Goal: Check status: Check status

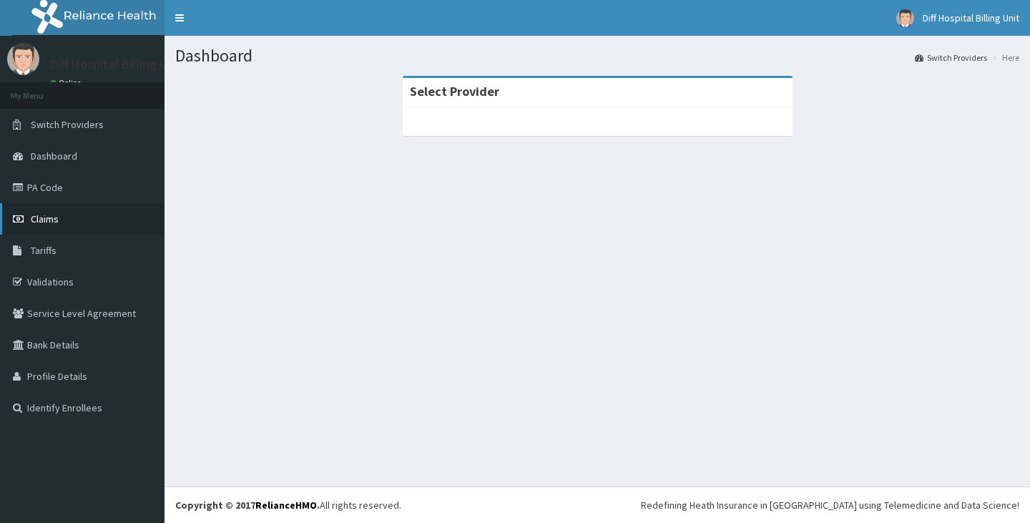
click at [44, 219] on span "Claims" at bounding box center [45, 218] width 28 height 13
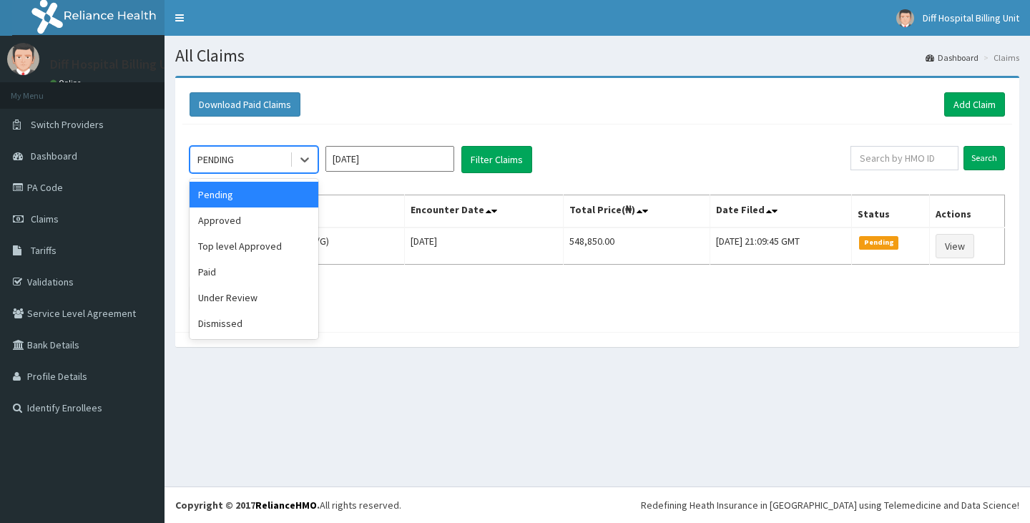
click at [275, 164] on div "PENDING" at bounding box center [239, 159] width 99 height 23
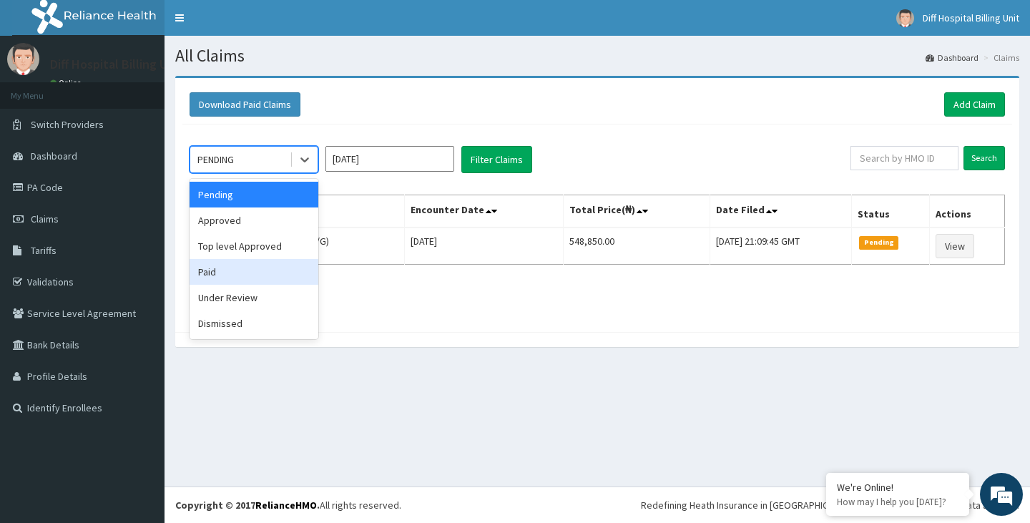
click at [221, 276] on div "Paid" at bounding box center [254, 272] width 129 height 26
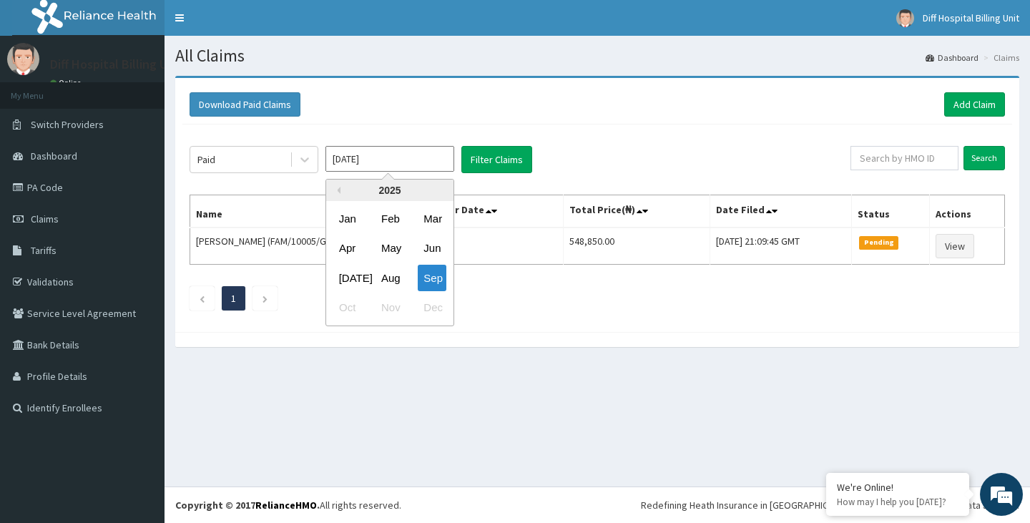
click at [418, 159] on input "[DATE]" at bounding box center [390, 159] width 129 height 26
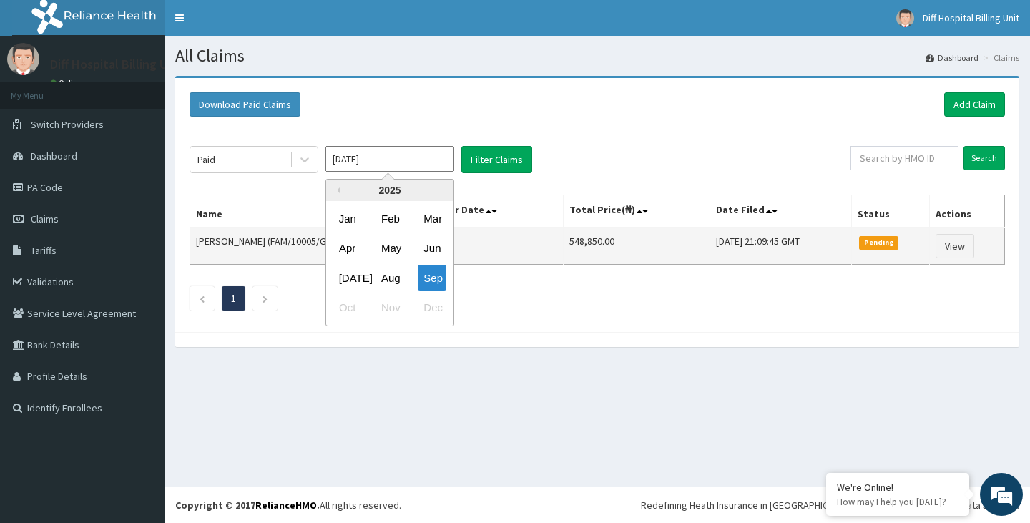
click at [393, 250] on div "May" at bounding box center [390, 248] width 29 height 26
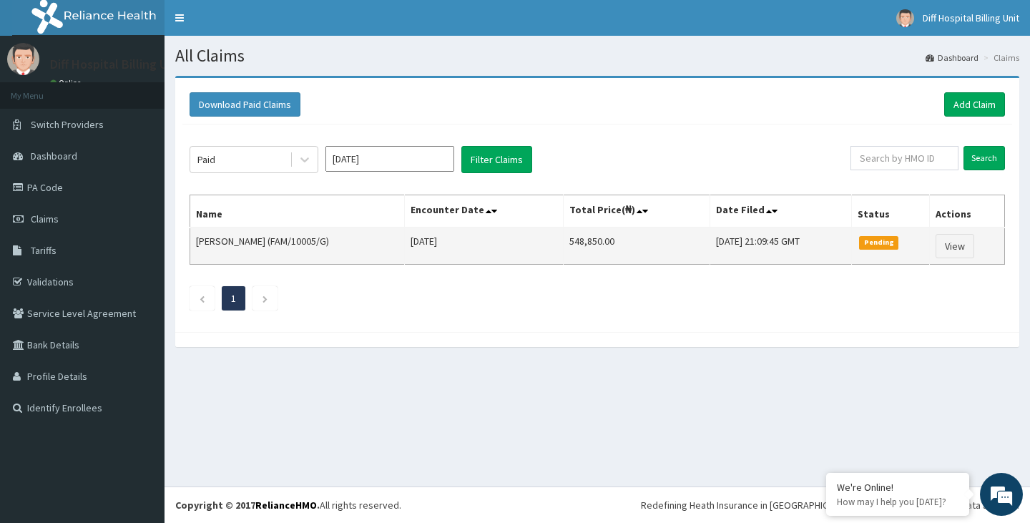
type input "May 2025"
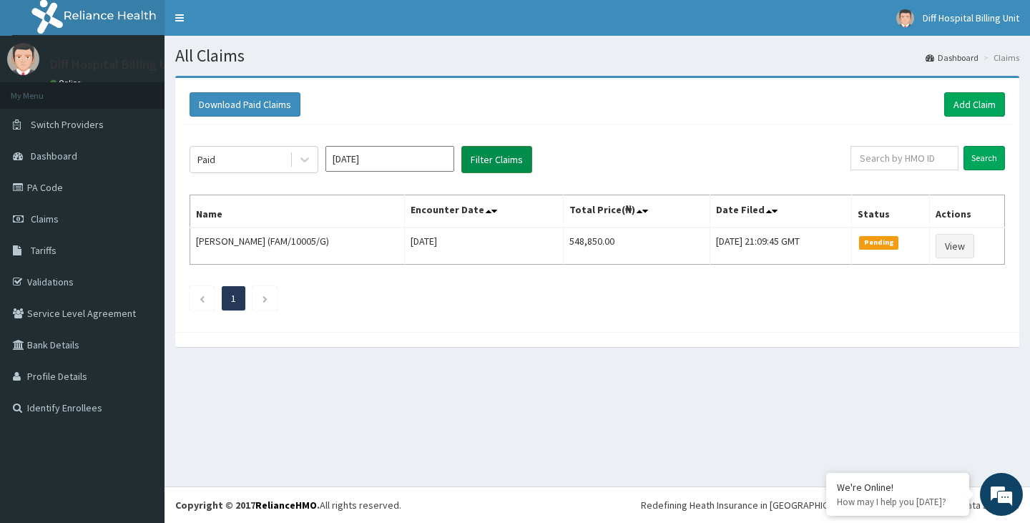
click at [495, 159] on button "Filter Claims" at bounding box center [496, 159] width 71 height 27
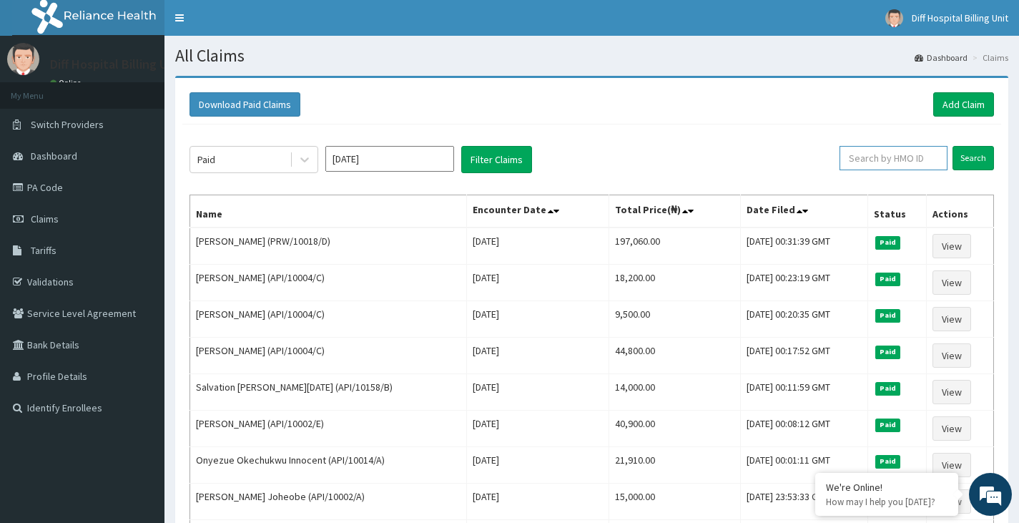
click at [891, 155] on input "text" at bounding box center [894, 158] width 108 height 24
drag, startPoint x: 894, startPoint y: 165, endPoint x: 788, endPoint y: 158, distance: 106.1
click at [788, 158] on div "Paid May 2025 Filter Claims ochie Search" at bounding box center [592, 159] width 805 height 27
paste input "TLR/10060/B"
type input "TLR/10060/B"
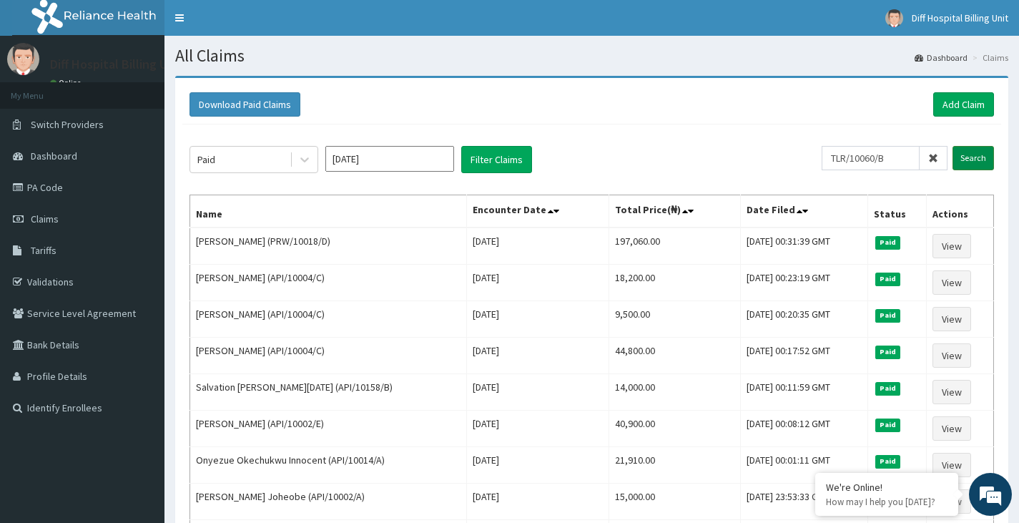
click at [966, 157] on input "Search" at bounding box center [973, 158] width 41 height 24
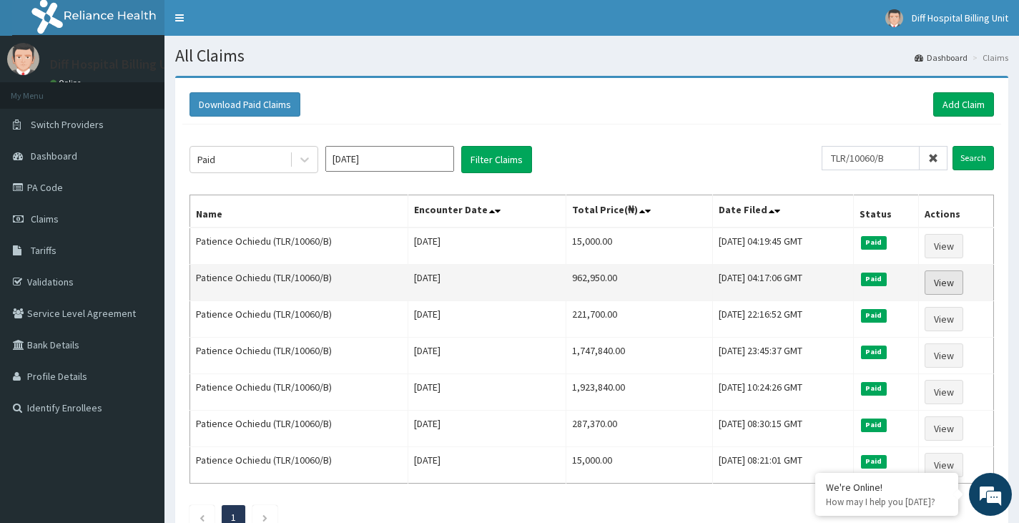
click at [957, 281] on link "View" at bounding box center [944, 282] width 39 height 24
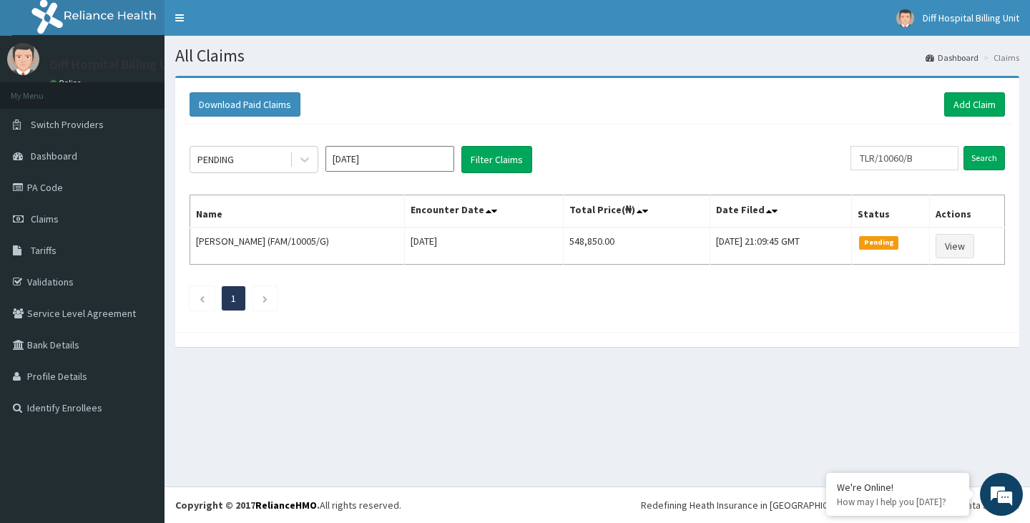
click at [419, 162] on input "[DATE]" at bounding box center [390, 159] width 129 height 26
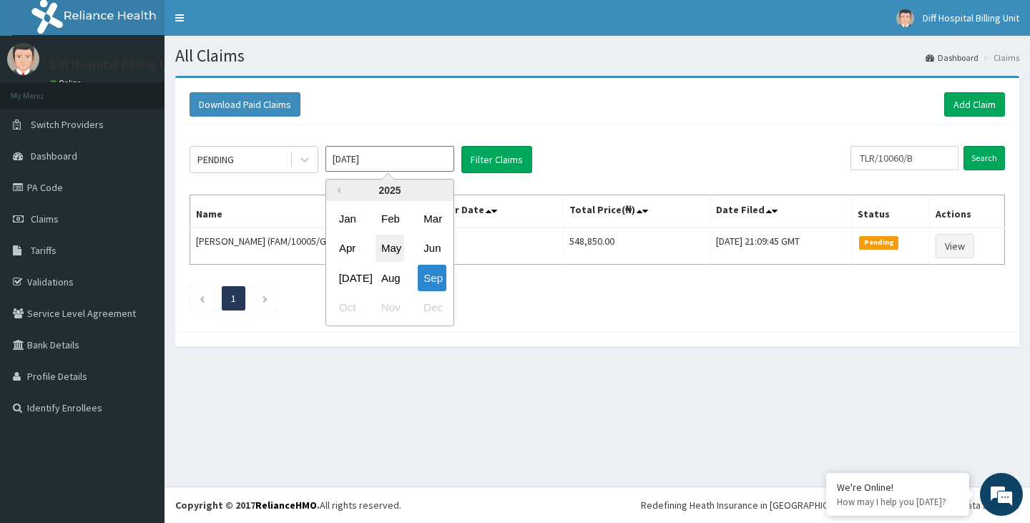
click at [393, 245] on div "May" at bounding box center [390, 248] width 29 height 26
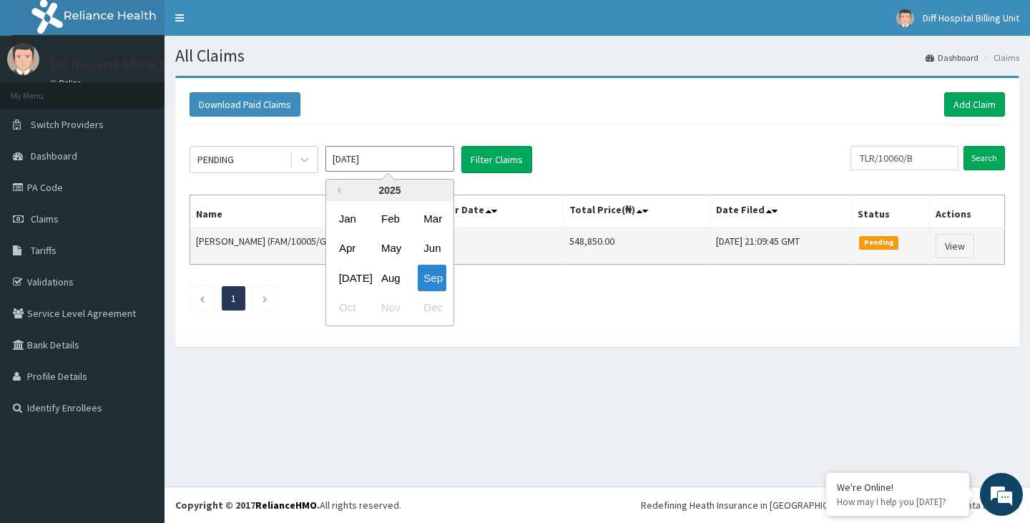
type input "May 2025"
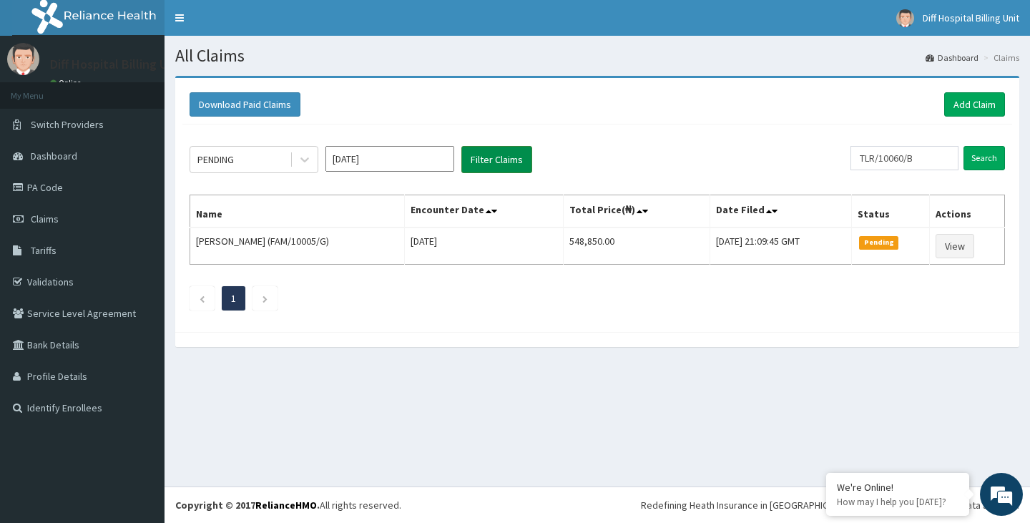
click at [484, 159] on button "Filter Claims" at bounding box center [496, 159] width 71 height 27
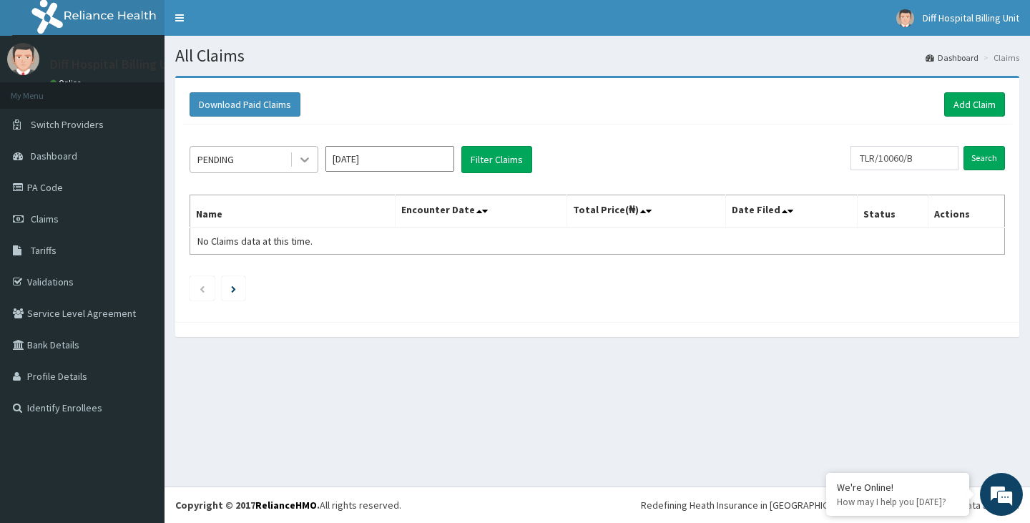
click at [303, 162] on icon at bounding box center [305, 159] width 14 height 14
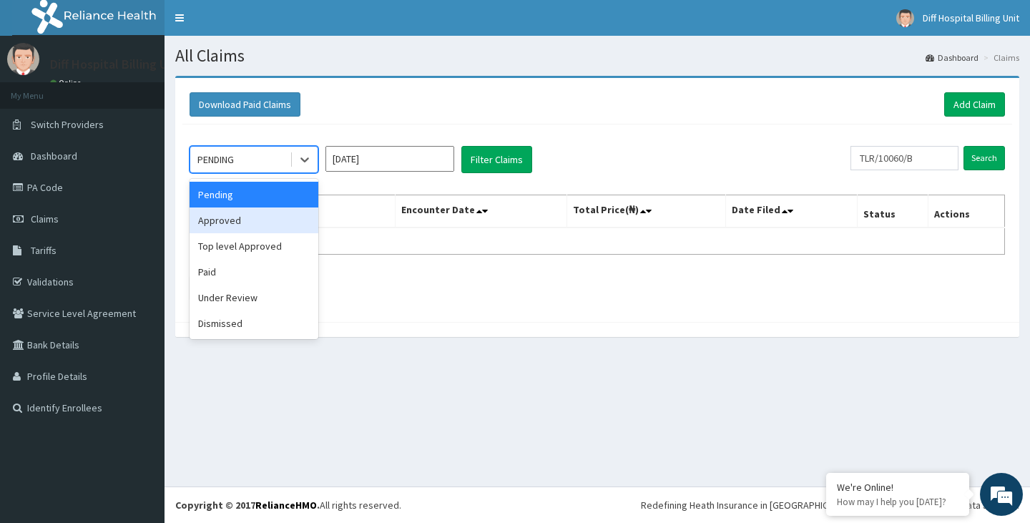
click at [235, 222] on div "Approved" at bounding box center [254, 220] width 129 height 26
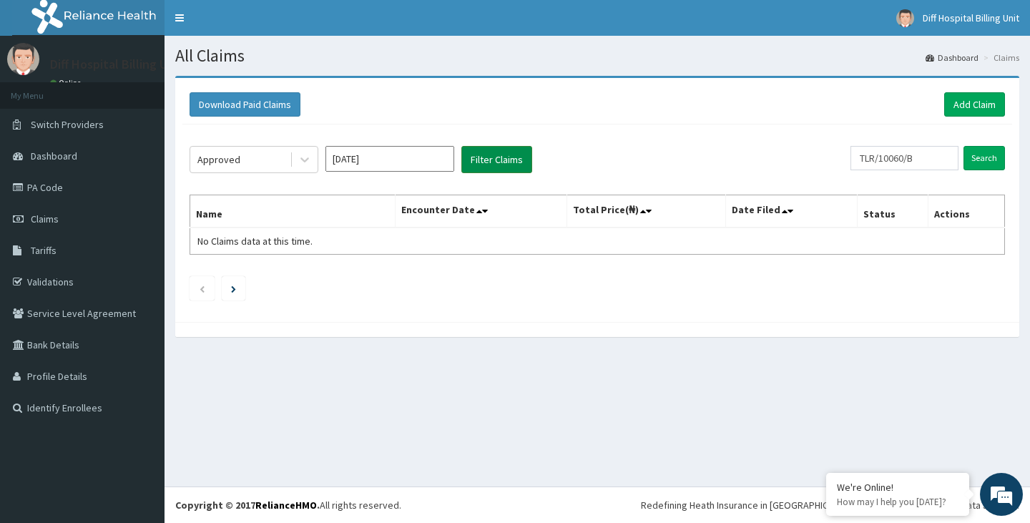
click at [494, 148] on button "Filter Claims" at bounding box center [496, 159] width 71 height 27
click at [484, 160] on button "Filter Claims" at bounding box center [496, 159] width 71 height 27
drag, startPoint x: 950, startPoint y: 160, endPoint x: 858, endPoint y: 155, distance: 92.4
click at [858, 155] on div "Approved May 2025 Filter Claims TLR/10060/B Search" at bounding box center [598, 159] width 816 height 27
click at [492, 159] on button "Filter Claims" at bounding box center [496, 159] width 71 height 27
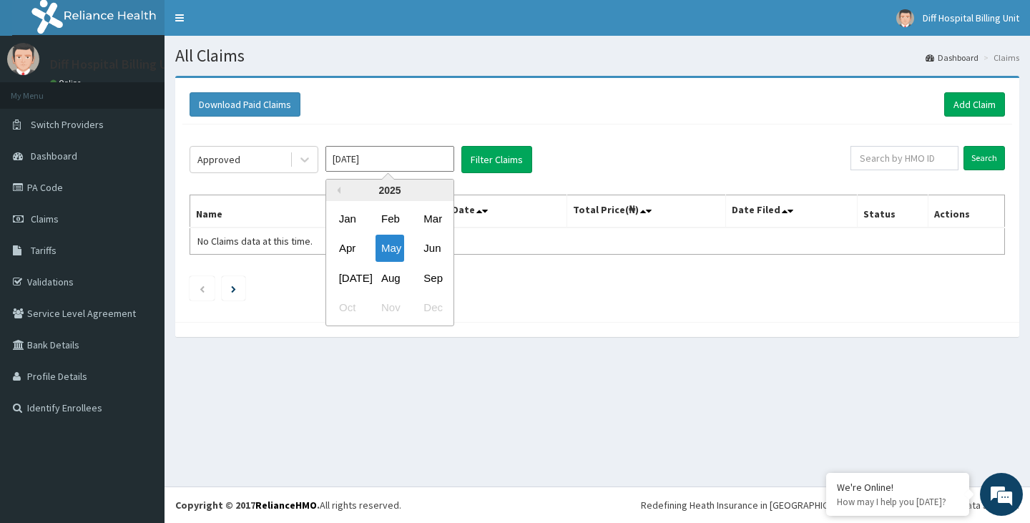
click at [425, 163] on input "[DATE]" at bounding box center [390, 159] width 129 height 26
click at [396, 248] on div "May" at bounding box center [390, 248] width 29 height 26
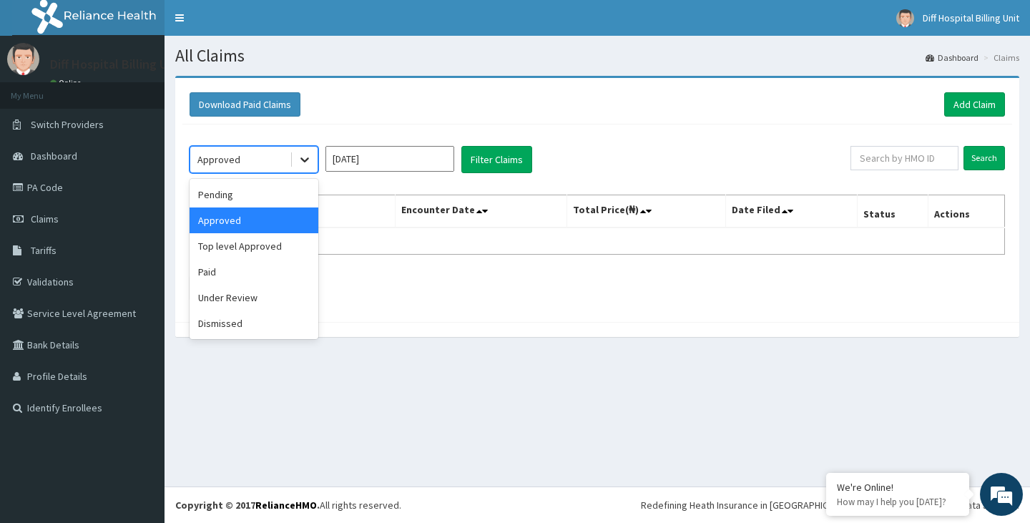
click at [303, 162] on icon at bounding box center [305, 159] width 14 height 14
click at [251, 222] on div "Approved" at bounding box center [254, 220] width 129 height 26
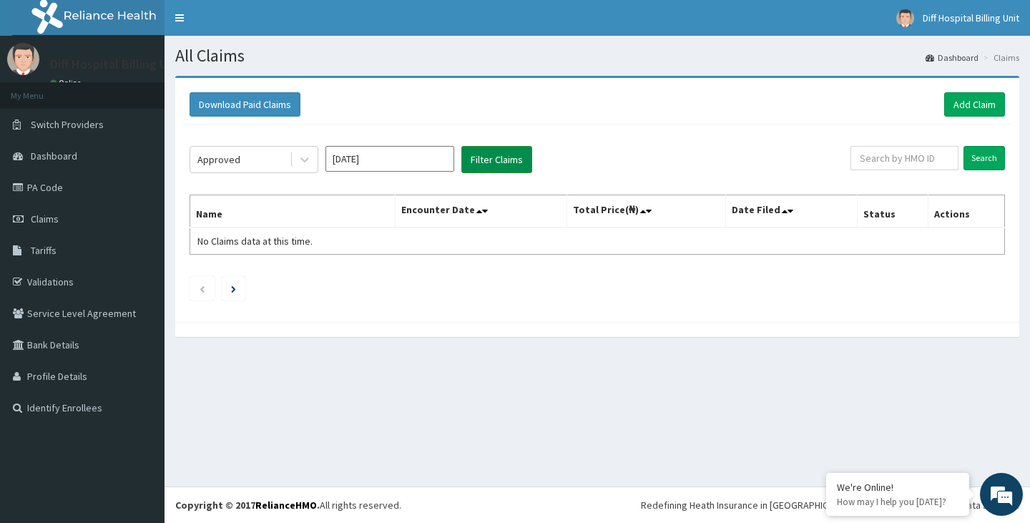
click at [499, 160] on button "Filter Claims" at bounding box center [496, 159] width 71 height 27
click at [240, 292] on li at bounding box center [234, 288] width 24 height 24
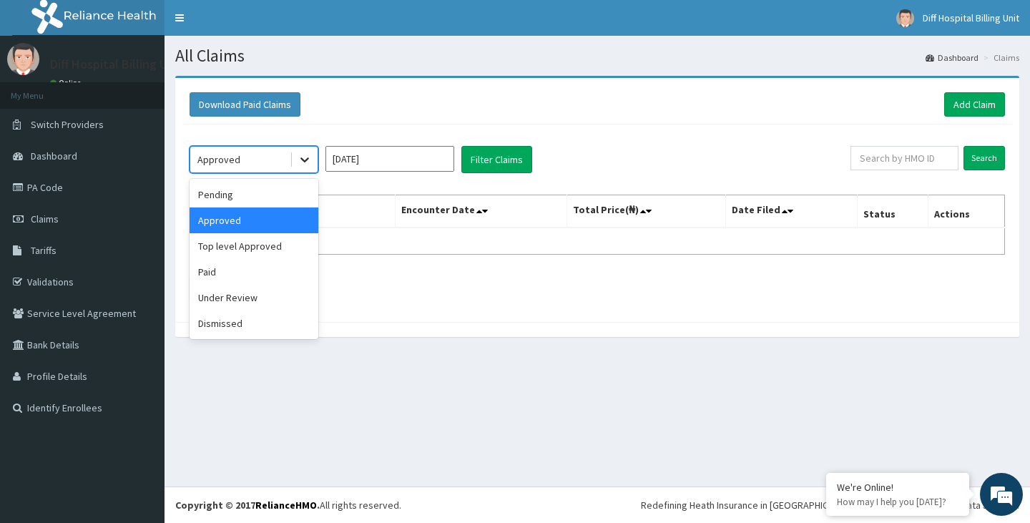
click at [298, 150] on div at bounding box center [305, 160] width 26 height 26
click at [260, 197] on div "Pending" at bounding box center [254, 195] width 129 height 26
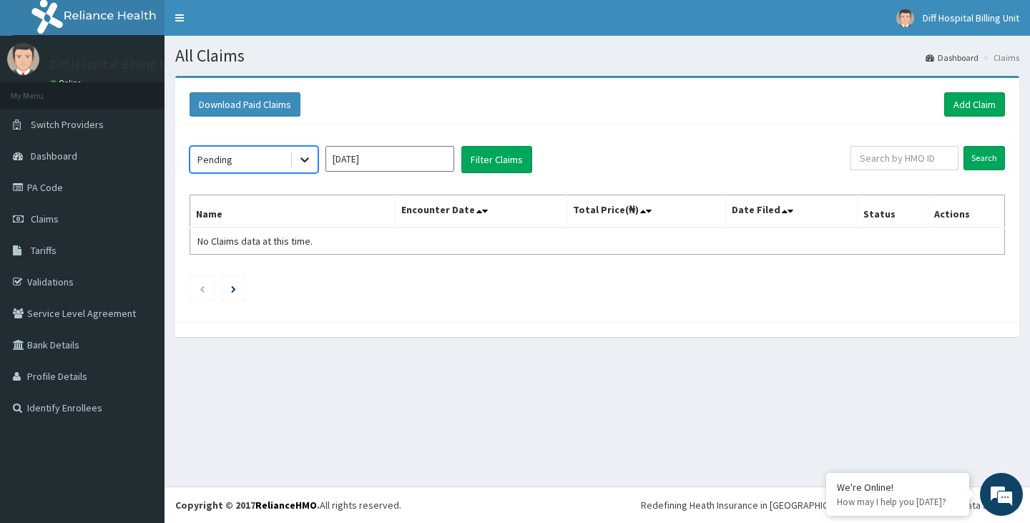
click at [308, 162] on icon at bounding box center [305, 159] width 14 height 14
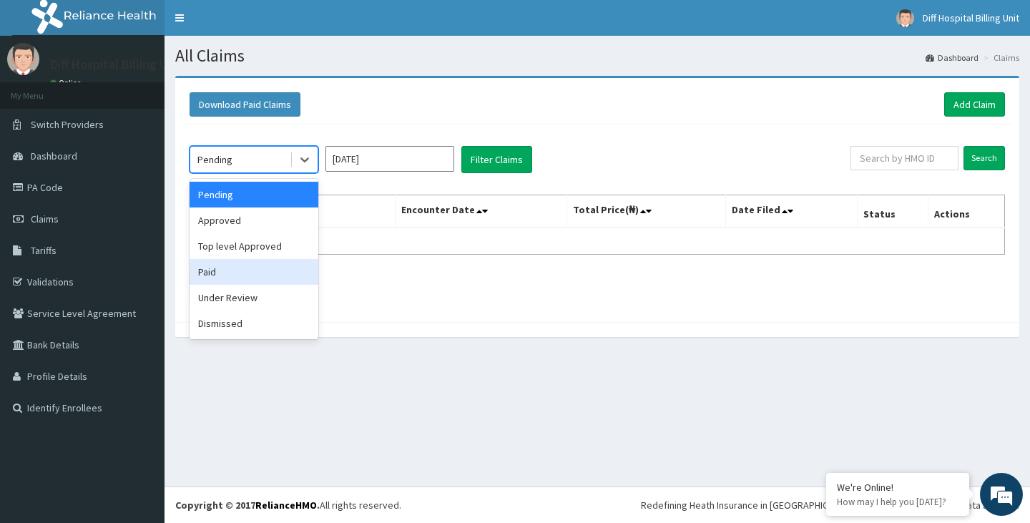
click at [235, 268] on div "Paid" at bounding box center [254, 272] width 129 height 26
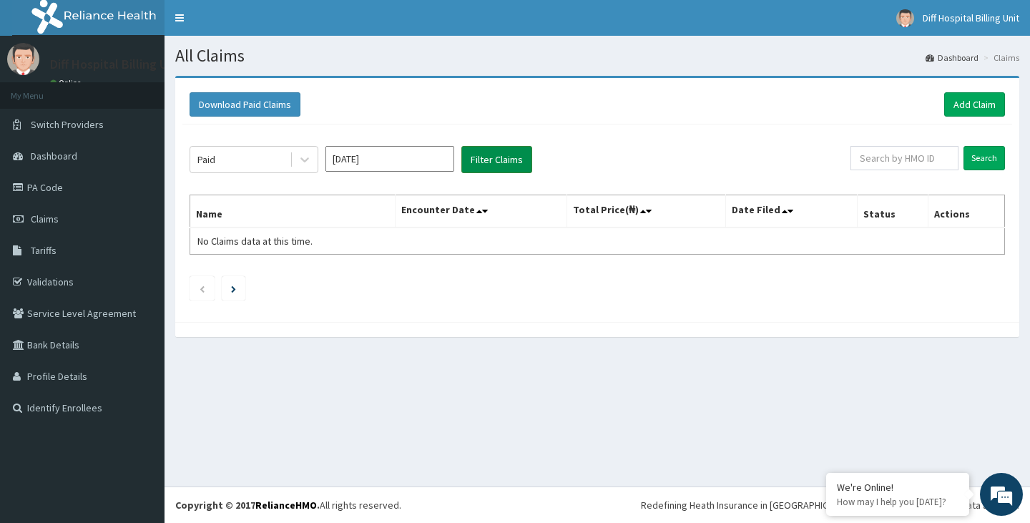
click at [484, 167] on button "Filter Claims" at bounding box center [496, 159] width 71 height 27
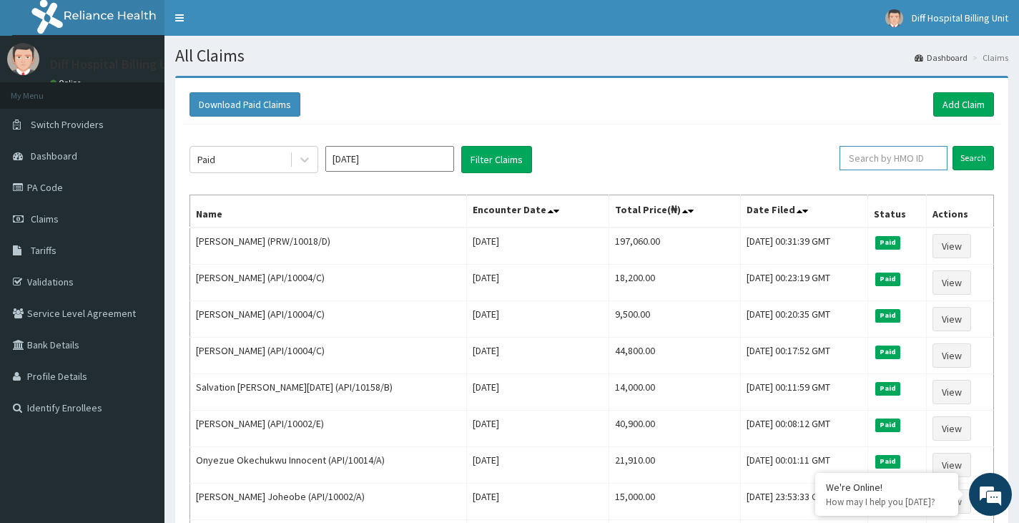
click at [904, 156] on input "text" at bounding box center [894, 158] width 108 height 24
paste input "TLR/10060/B"
type input "TLR/10060/B"
click at [977, 160] on input "Search" at bounding box center [973, 158] width 41 height 24
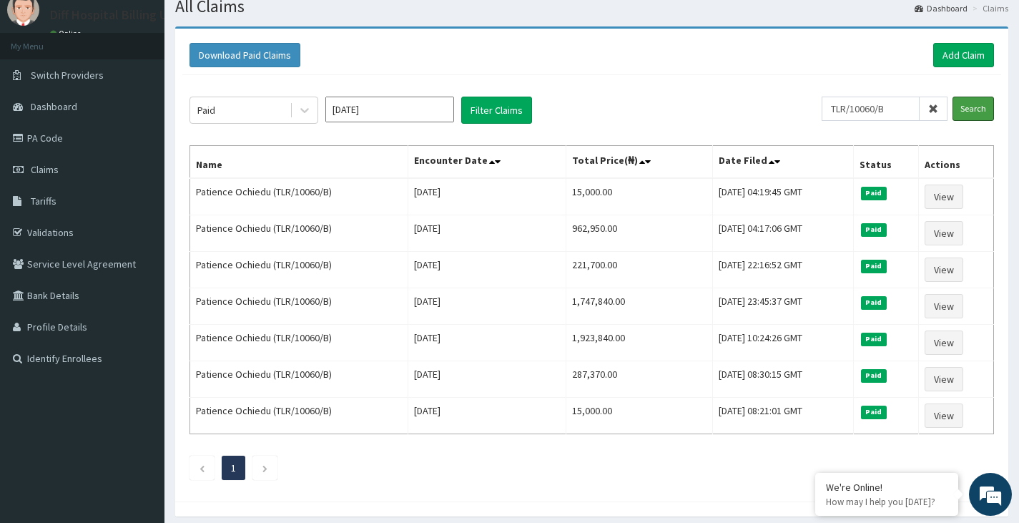
scroll to position [72, 0]
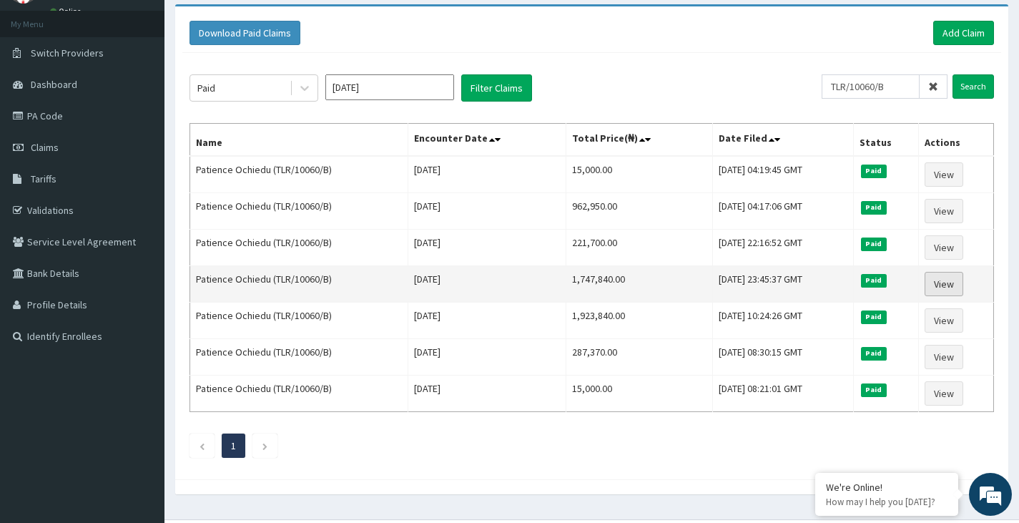
click at [945, 286] on link "View" at bounding box center [944, 284] width 39 height 24
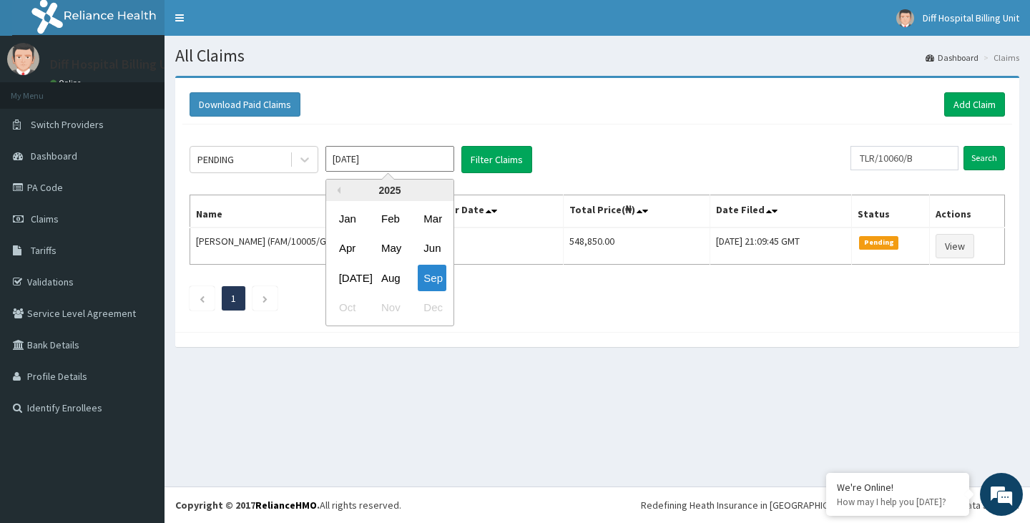
click at [404, 160] on input "[DATE]" at bounding box center [390, 159] width 129 height 26
click at [397, 255] on div "May" at bounding box center [390, 248] width 29 height 26
type input "May 2025"
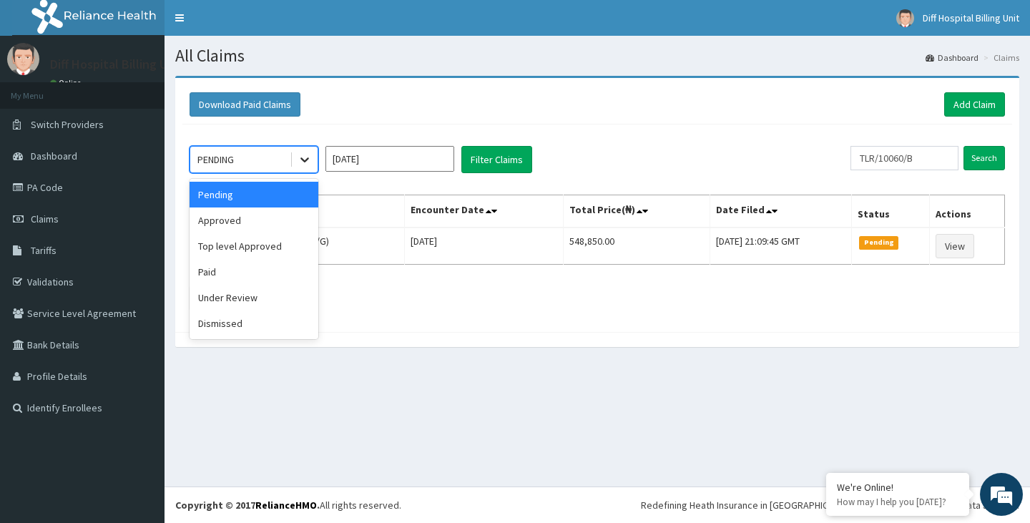
click at [295, 170] on div at bounding box center [305, 160] width 26 height 26
click at [247, 230] on div "Approved" at bounding box center [254, 220] width 129 height 26
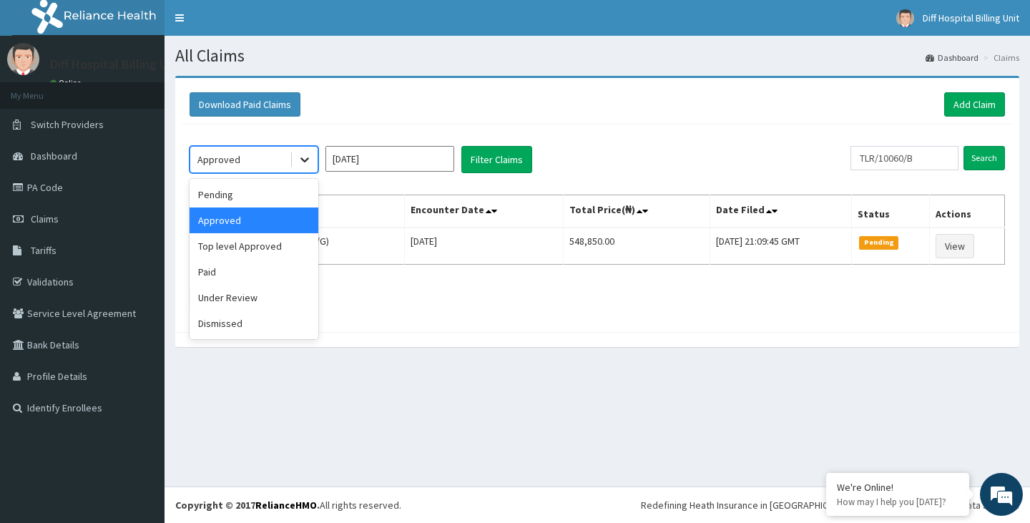
click at [308, 167] on icon at bounding box center [305, 159] width 14 height 14
click at [237, 267] on div "Paid" at bounding box center [254, 272] width 129 height 26
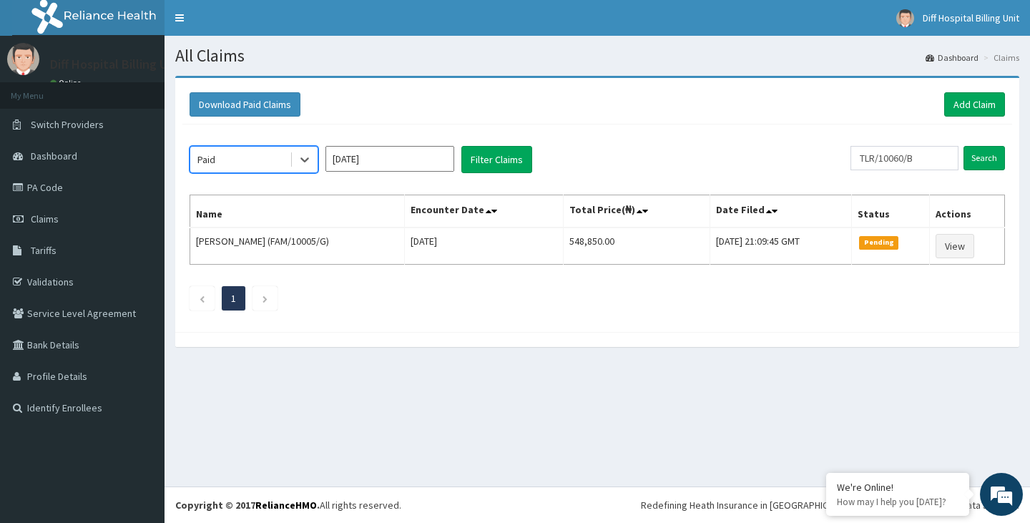
click at [401, 166] on input "May 2025" at bounding box center [390, 159] width 129 height 26
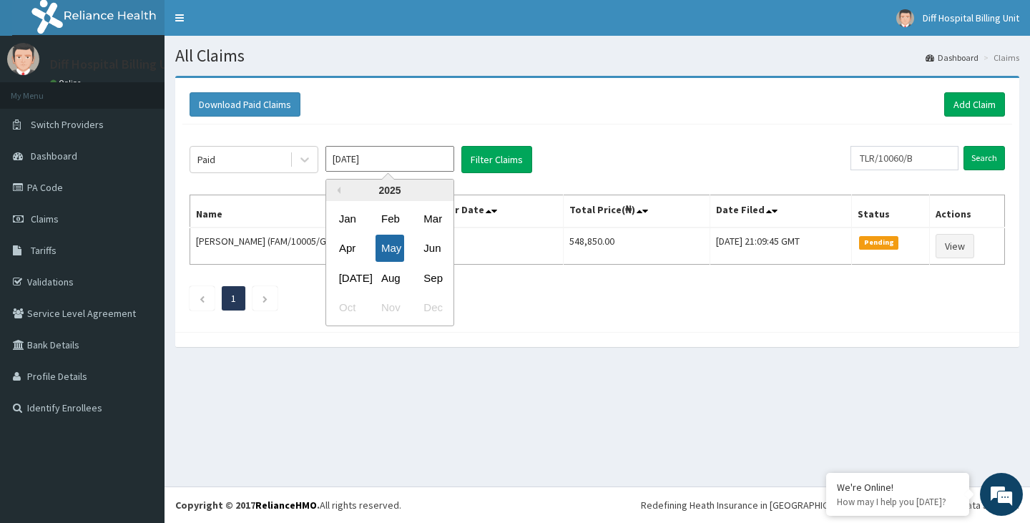
click at [389, 246] on div "May" at bounding box center [390, 248] width 29 height 26
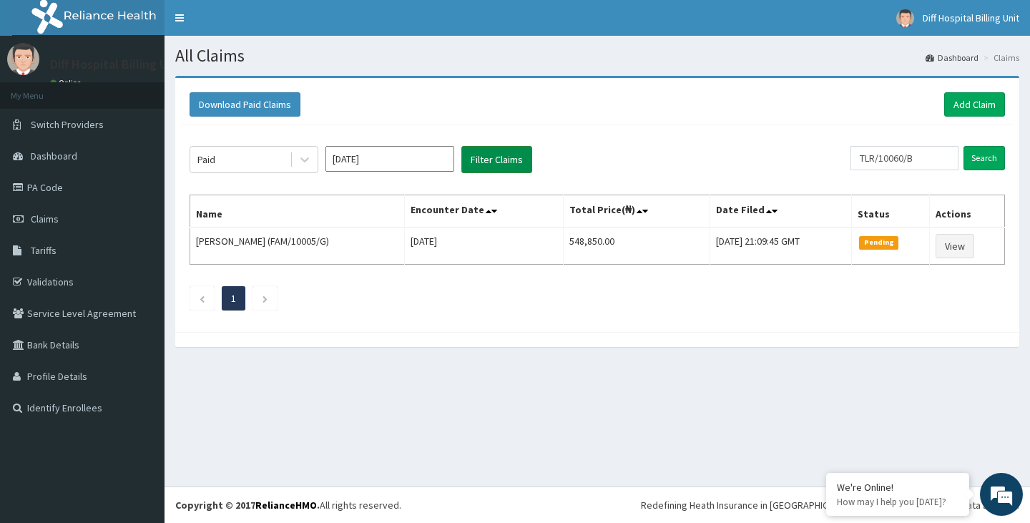
click at [502, 167] on button "Filter Claims" at bounding box center [496, 159] width 71 height 27
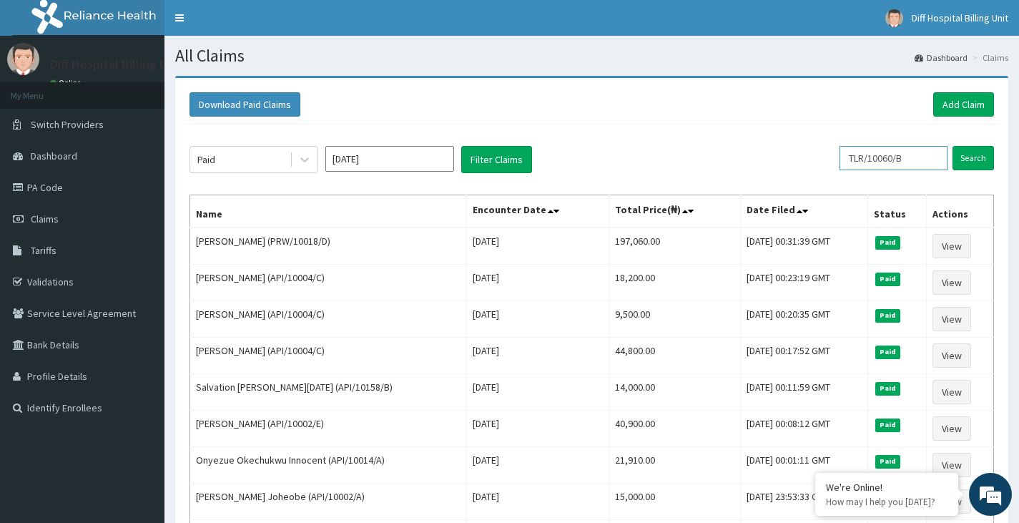
drag, startPoint x: 925, startPoint y: 153, endPoint x: 797, endPoint y: 152, distance: 128.1
click at [797, 152] on div "Paid May 2025 Filter Claims TLR/10060/B Search" at bounding box center [592, 159] width 805 height 27
paste input "API/10002/A"
type input "API/10002/A"
click at [977, 151] on input "Search" at bounding box center [973, 158] width 41 height 24
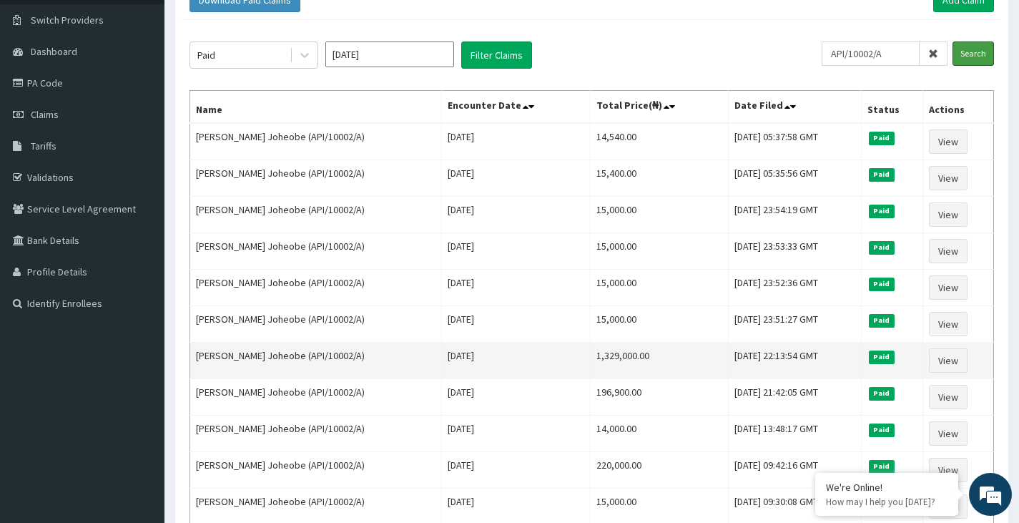
scroll to position [143, 0]
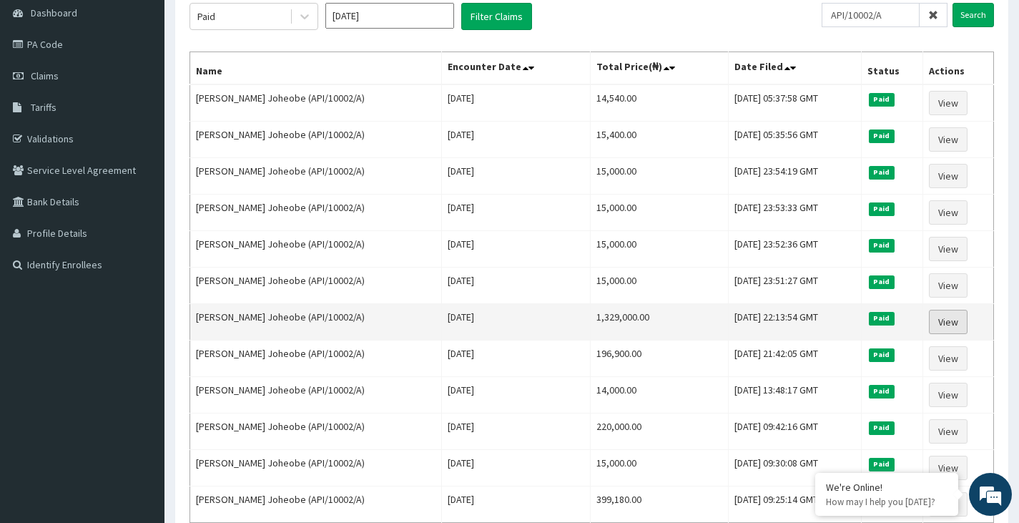
click at [940, 326] on link "View" at bounding box center [948, 322] width 39 height 24
